Goal: Complete application form

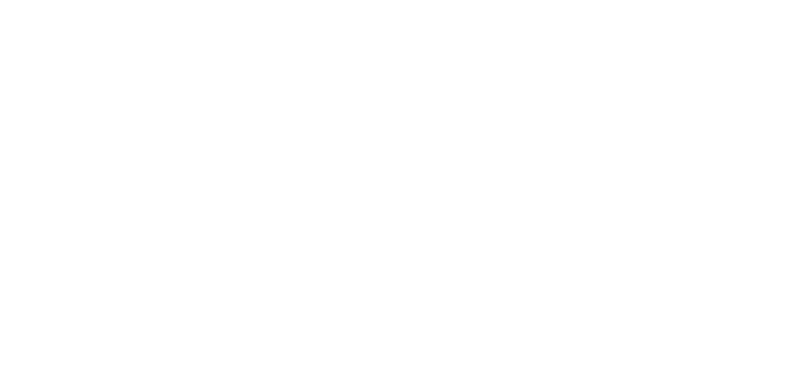
select select "MY"
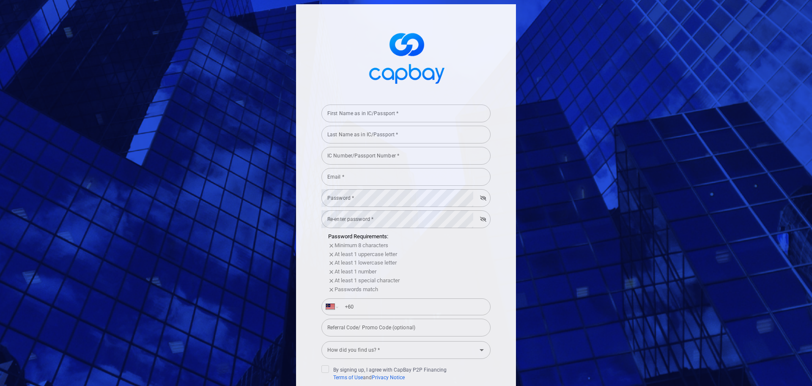
click at [390, 114] on input "First Name as in IC/Passport *" at bounding box center [405, 113] width 169 height 18
type input "[PERSON_NAME]"
click at [354, 115] on input "[PERSON_NAME]" at bounding box center [405, 113] width 169 height 18
click at [342, 160] on input "IC Number/Passport Number *" at bounding box center [405, 156] width 169 height 18
type input "[PERSON_NAME]"
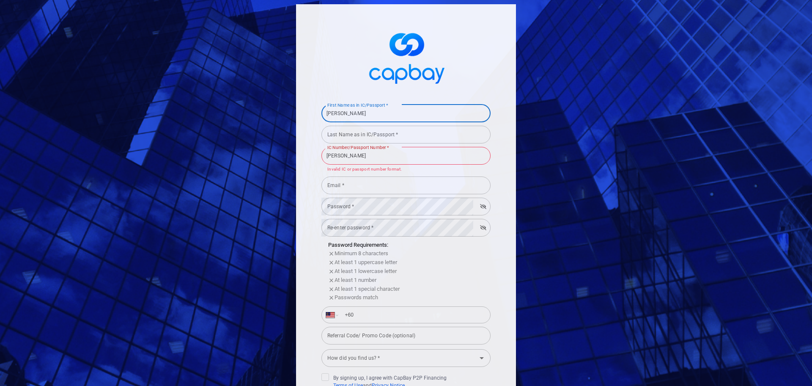
click at [337, 113] on input "[PERSON_NAME]" at bounding box center [405, 113] width 169 height 18
type input "M"
type input "[PERSON_NAME]"
click at [406, 170] on p "Invalid IC or passport number format." at bounding box center [405, 169] width 157 height 7
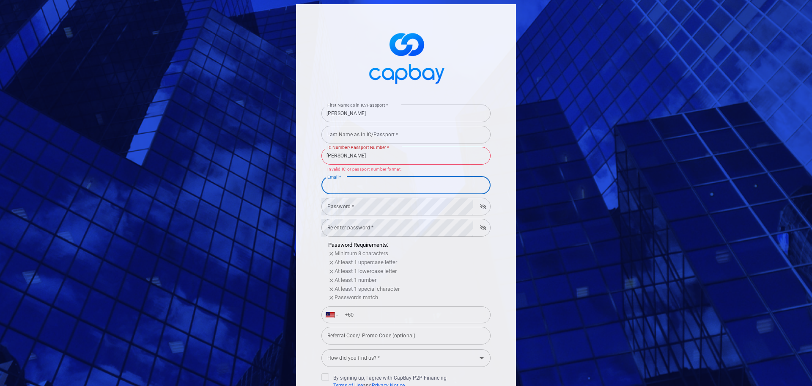
click at [345, 186] on input "Email *" at bounding box center [405, 185] width 169 height 18
type input "[EMAIL_ADDRESS][DOMAIN_NAME]"
type input "[PHONE_NUMBER]"
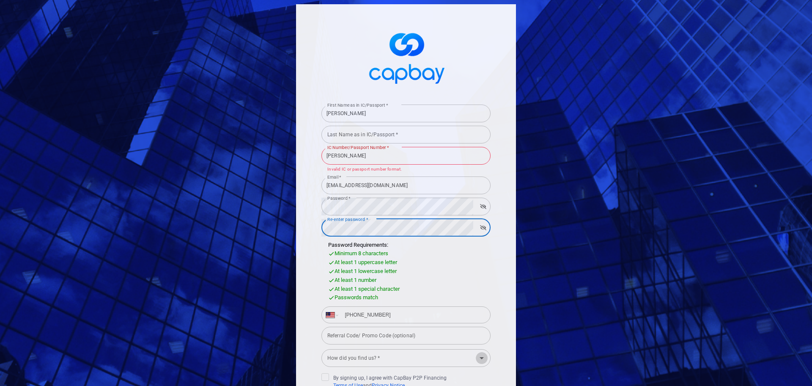
click at [478, 356] on icon "Open" at bounding box center [482, 358] width 10 height 10
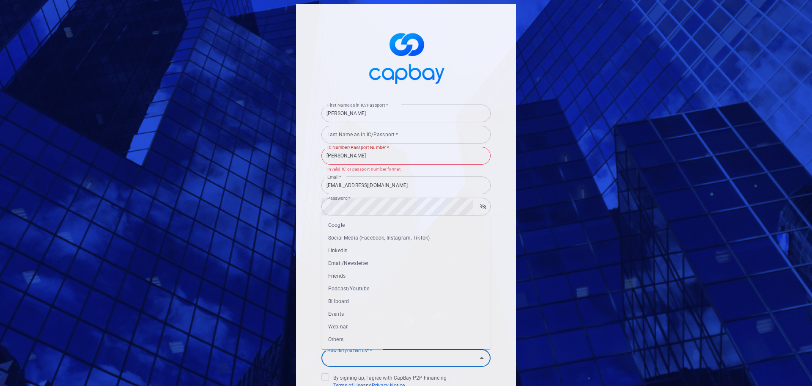
click at [334, 340] on li "Others" at bounding box center [405, 339] width 169 height 13
type input "Others"
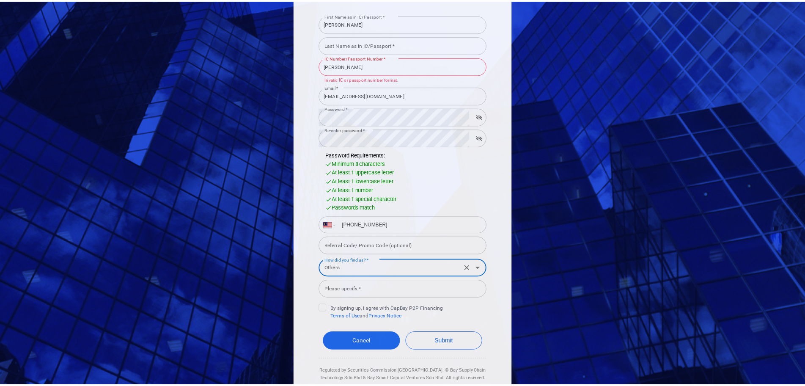
scroll to position [93, 0]
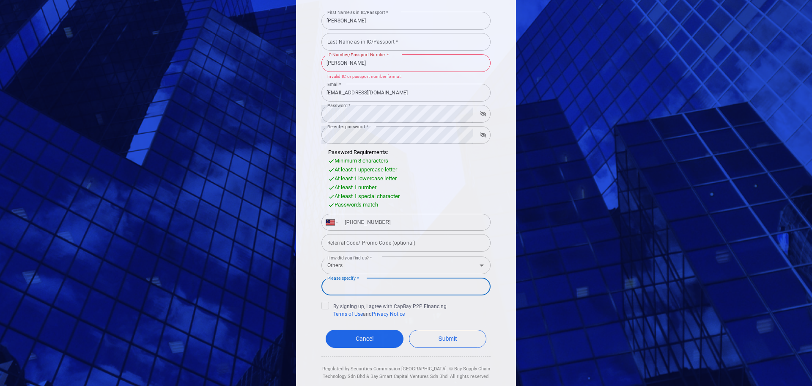
click at [365, 288] on input "Please specify *" at bounding box center [405, 286] width 169 height 18
type input "Deepseek"
click at [322, 304] on icon at bounding box center [325, 305] width 7 height 7
click at [0, 0] on input "By signing up, I agree with CapBay P2P Financing Terms of Use and Privacy Notice" at bounding box center [0, 0] width 0 height 0
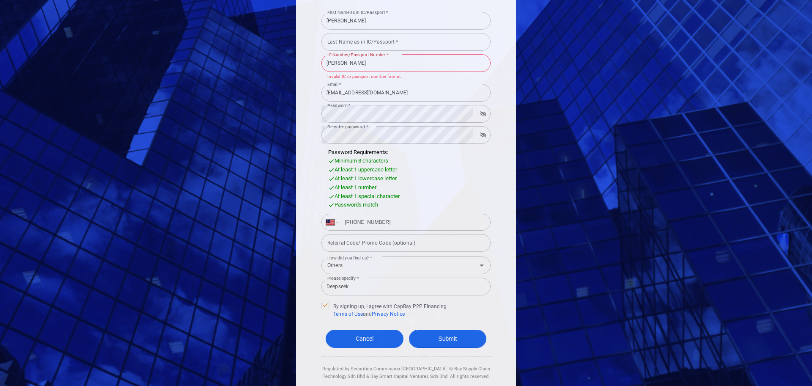
click at [455, 341] on button "Submit" at bounding box center [448, 338] width 78 height 18
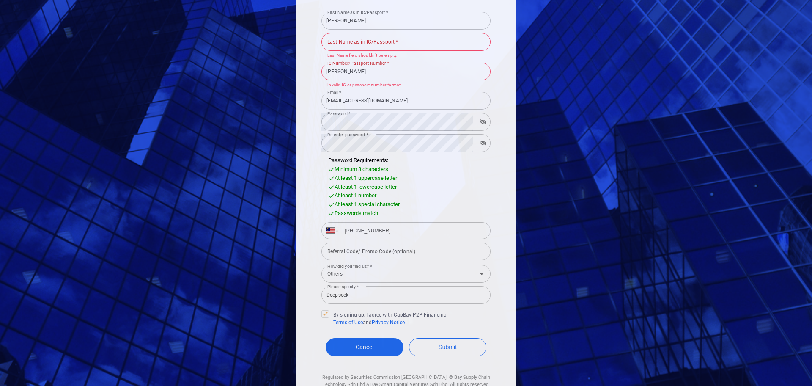
click at [386, 42] on input "Last Name as in IC/Passport *" at bounding box center [405, 42] width 169 height 18
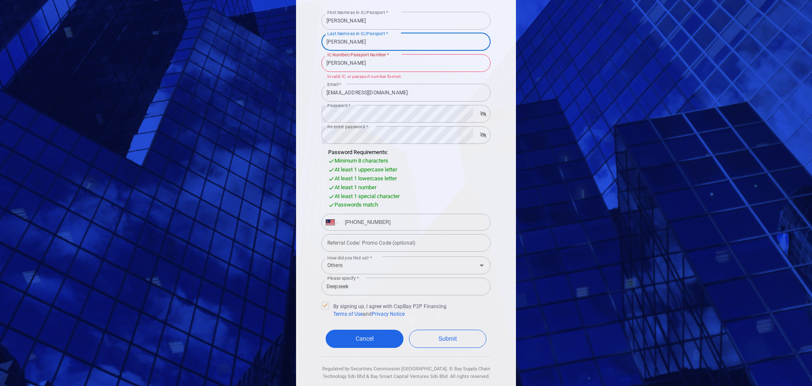
type input "[PERSON_NAME]"
click at [348, 63] on input "[PERSON_NAME]" at bounding box center [405, 63] width 169 height 18
type input "F"
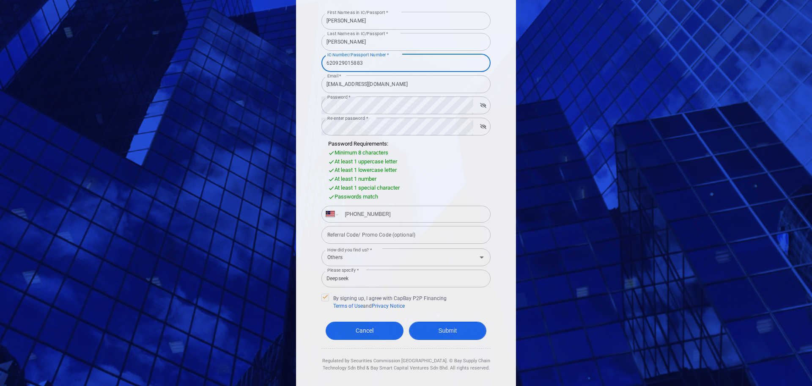
type input "620929015883"
click at [447, 326] on button "Submit" at bounding box center [448, 330] width 78 height 18
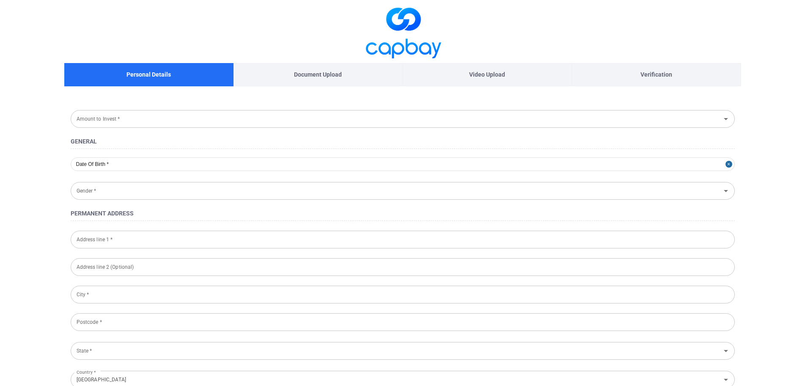
type input "[DATE]"
type input "[DEMOGRAPHIC_DATA]"
type input "620929-01-5883"
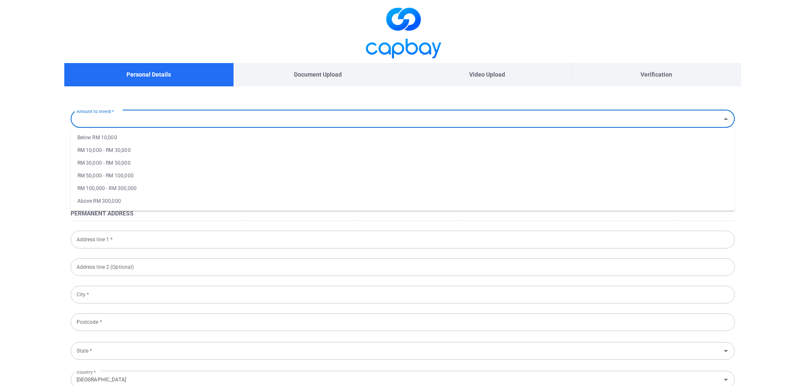
click at [139, 123] on input "Amount to Invest *" at bounding box center [395, 119] width 645 height 16
click at [116, 198] on li "Above RM 300,000" at bounding box center [403, 201] width 664 height 13
type input "Above RM 300,000"
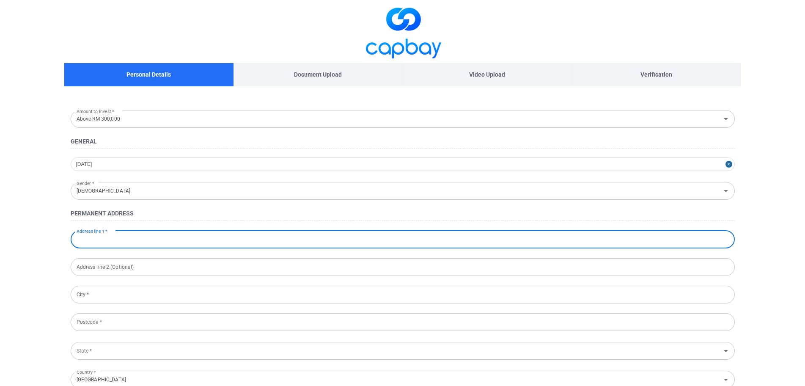
click at [121, 238] on input "Address line 1 *" at bounding box center [403, 239] width 664 height 18
type input "[STREET_ADDRESS]"
type input "[GEOGRAPHIC_DATA] , [GEOGRAPHIC_DATA]"
type input "56100"
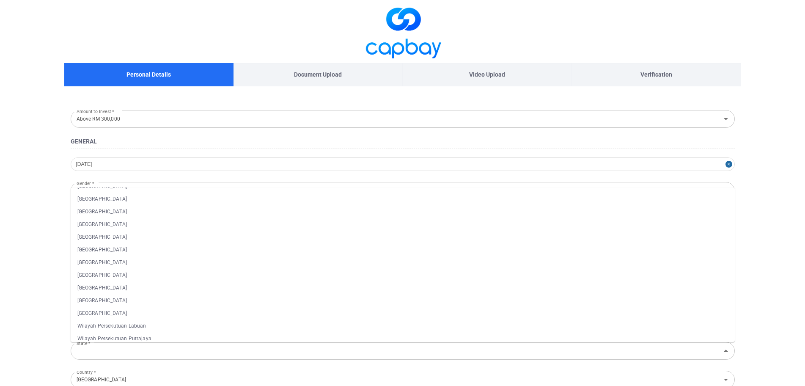
scroll to position [55, 0]
click at [161, 308] on li "[GEOGRAPHIC_DATA]" at bounding box center [403, 306] width 664 height 13
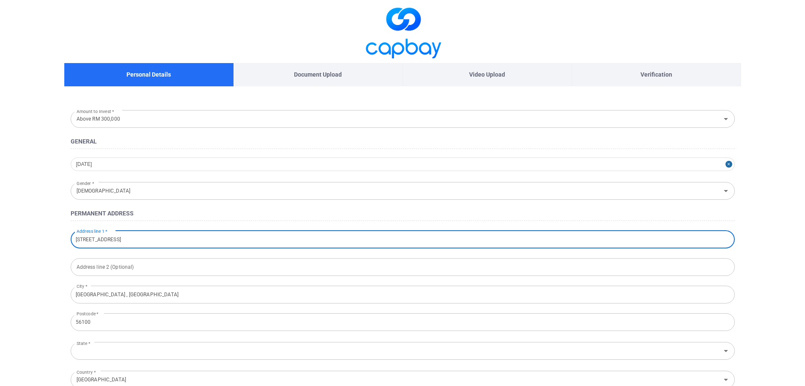
type input "[GEOGRAPHIC_DATA]"
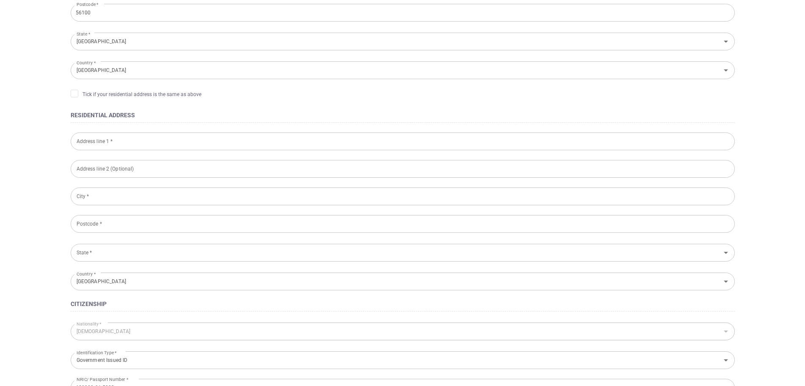
scroll to position [310, 0]
click at [73, 95] on icon at bounding box center [74, 92] width 7 height 7
click at [0, 0] on input "Tick if your residential address is the same as above" at bounding box center [0, 0] width 0 height 0
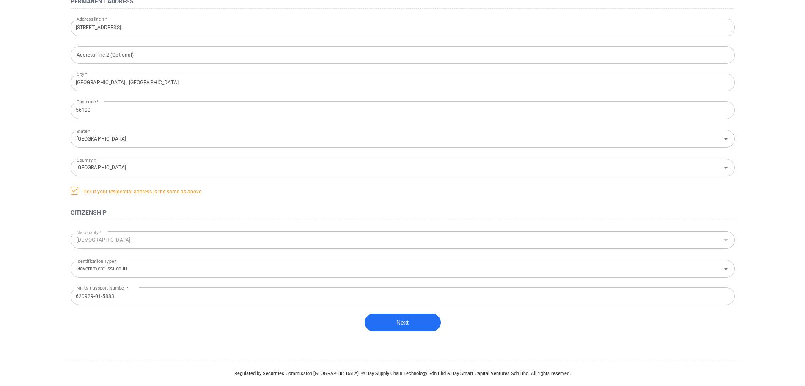
scroll to position [212, 0]
click at [407, 323] on button "Next" at bounding box center [403, 322] width 76 height 18
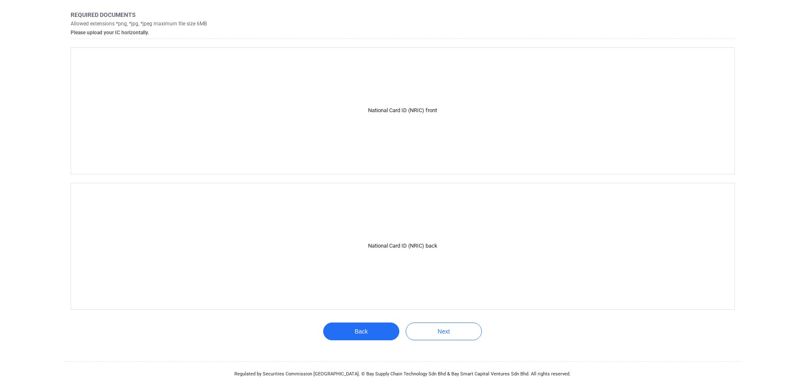
scroll to position [105, 0]
